Goal: Information Seeking & Learning: Learn about a topic

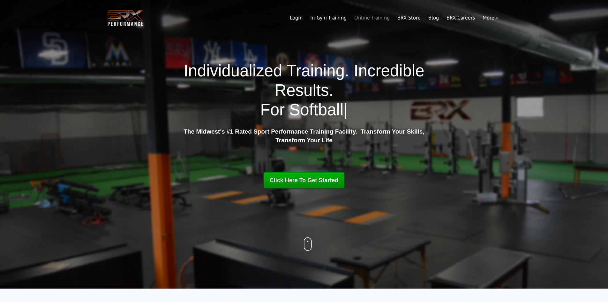
click at [369, 17] on link "Online Training" at bounding box center [372, 17] width 43 height 15
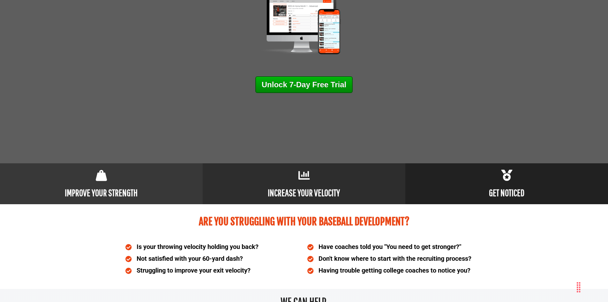
scroll to position [96, 0]
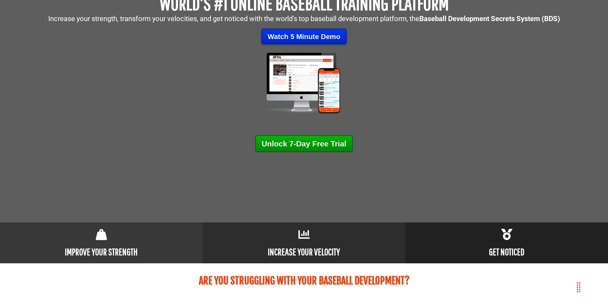
click at [302, 34] on link "Watch 5 Minute Demo" at bounding box center [304, 37] width 86 height 16
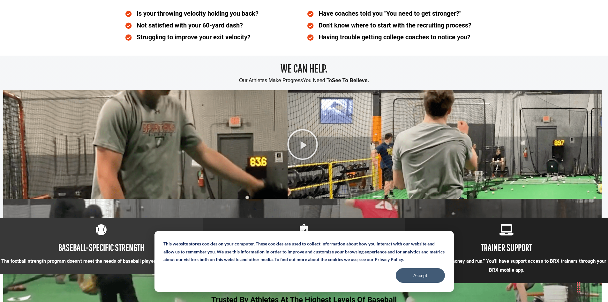
scroll to position [351, 0]
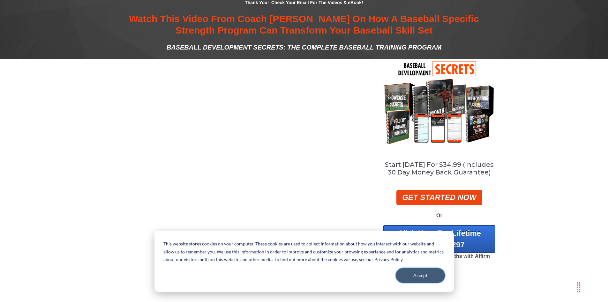
click at [414, 274] on button "Accept" at bounding box center [420, 275] width 49 height 15
